Goal: Navigation & Orientation: Find specific page/section

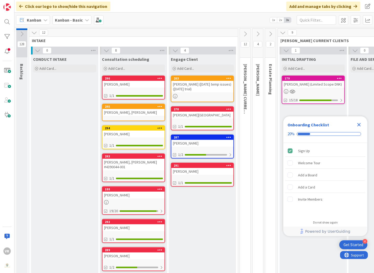
click at [244, 34] on icon at bounding box center [245, 34] width 6 height 6
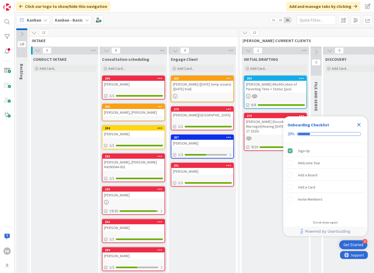
click at [277, 83] on div "[PERSON_NAME] (Modification of Parenting Time + Status Quo)" at bounding box center [275, 87] width 62 height 12
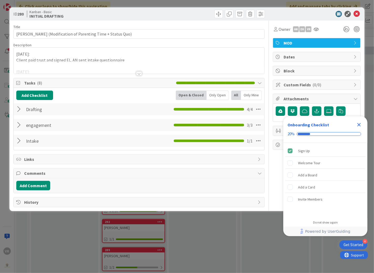
click at [361, 124] on icon "Close Checklist" at bounding box center [359, 124] width 6 height 6
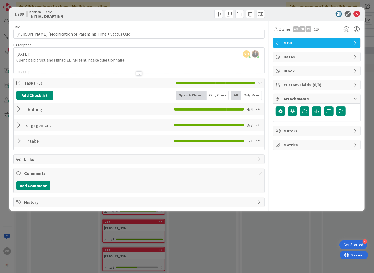
click at [20, 107] on div at bounding box center [19, 108] width 7 height 9
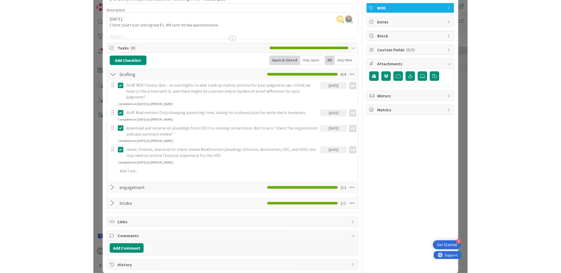
scroll to position [37, 0]
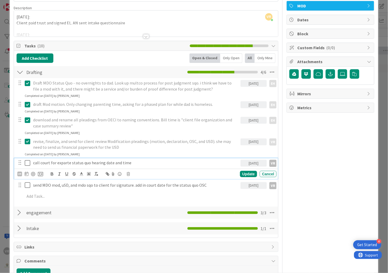
click at [27, 162] on icon at bounding box center [29, 163] width 8 height 6
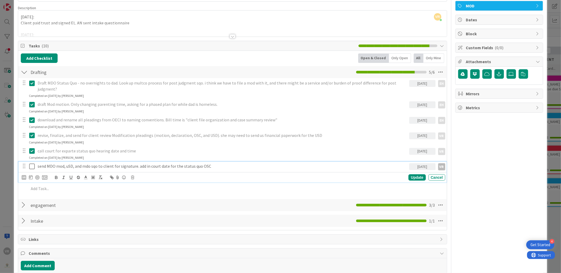
click at [32, 165] on icon at bounding box center [33, 166] width 8 height 6
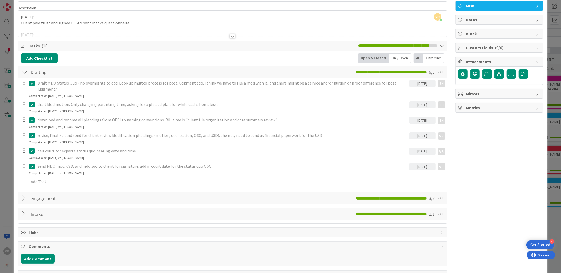
scroll to position [0, 0]
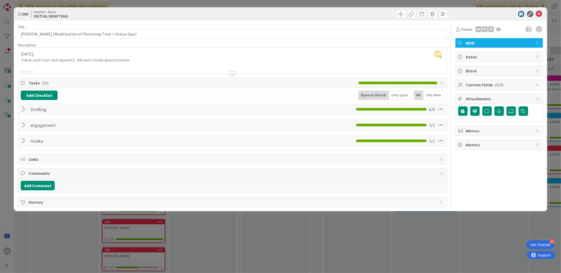
click at [12, 125] on div "ID 280 Kanban - Basic INITIAL DRAFTING Title 61 / 128 [PERSON_NAME] (Modificati…" at bounding box center [280, 136] width 561 height 273
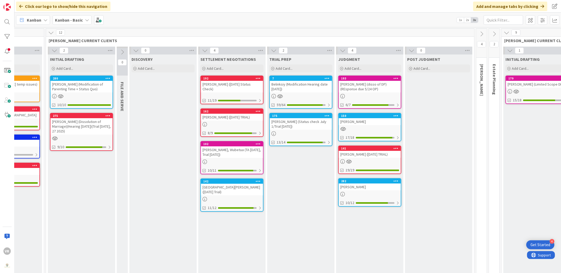
scroll to position [0, 214]
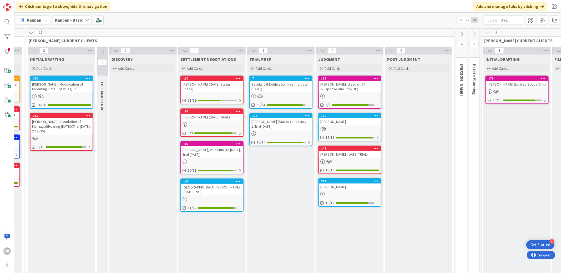
click at [68, 126] on div "[PERSON_NAME] (Dissolution of Marriage)(Hearing [DATE])(Trial [DATE], 27 2025)" at bounding box center [61, 126] width 62 height 16
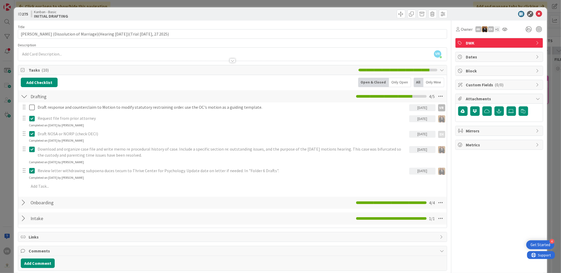
click at [9, 136] on div "ID 275 Kanban - Basic INITIAL DRAFTING Title 93 / 128 [PERSON_NAME] (Dissolutio…" at bounding box center [280, 136] width 561 height 273
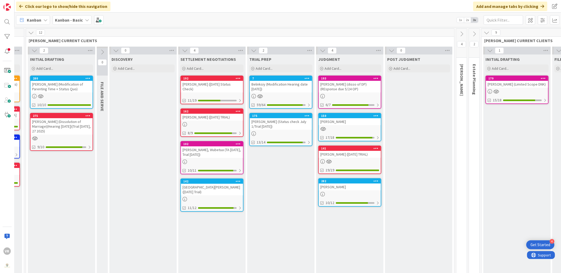
click at [45, 85] on div "[PERSON_NAME] (Modification of Parenting Time + Status Quo)" at bounding box center [61, 87] width 62 height 12
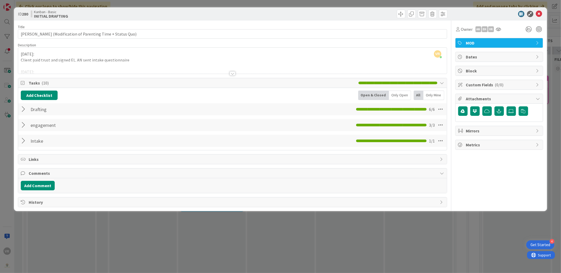
click at [20, 108] on div "Drafting Checklist Name 8 / 64 Drafting 6 / 6" at bounding box center [232, 109] width 428 height 12
click at [27, 108] on div at bounding box center [24, 108] width 7 height 9
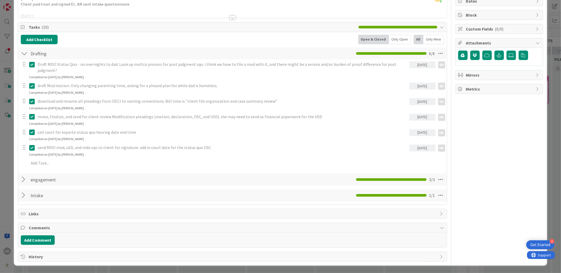
scroll to position [44, 0]
